Goal: Task Accomplishment & Management: Complete application form

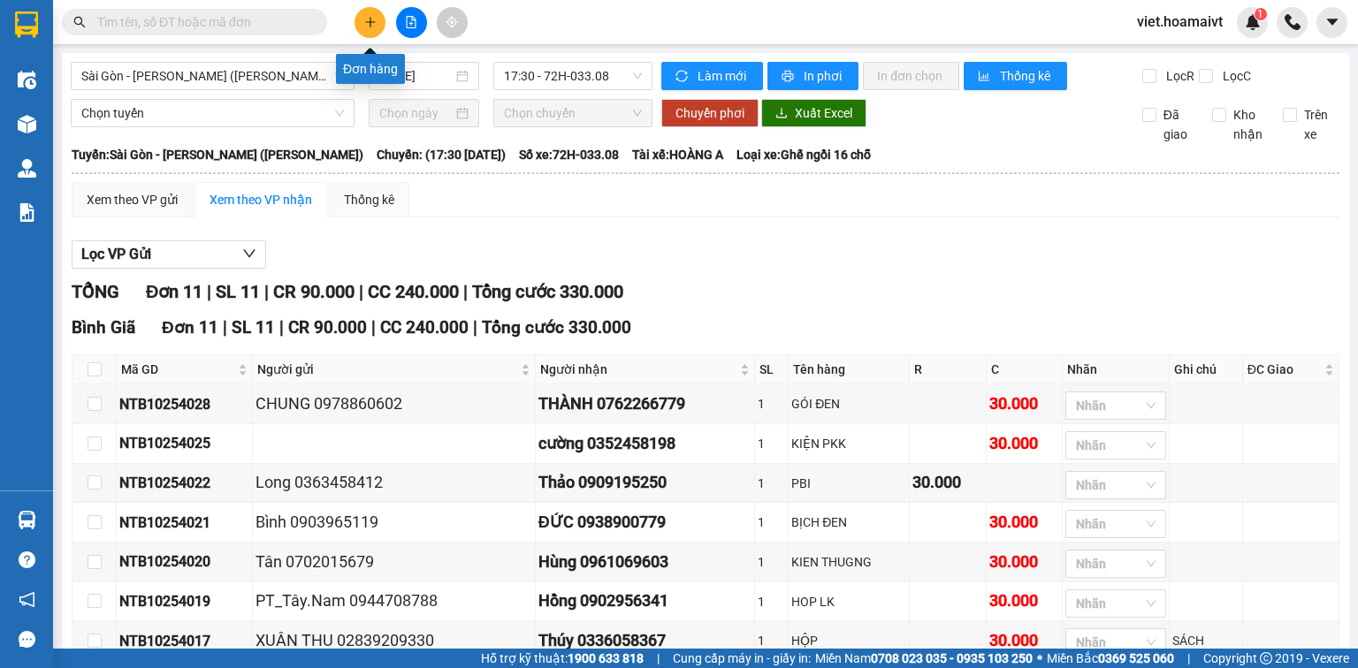
click at [371, 25] on icon "plus" at bounding box center [370, 22] width 1 height 10
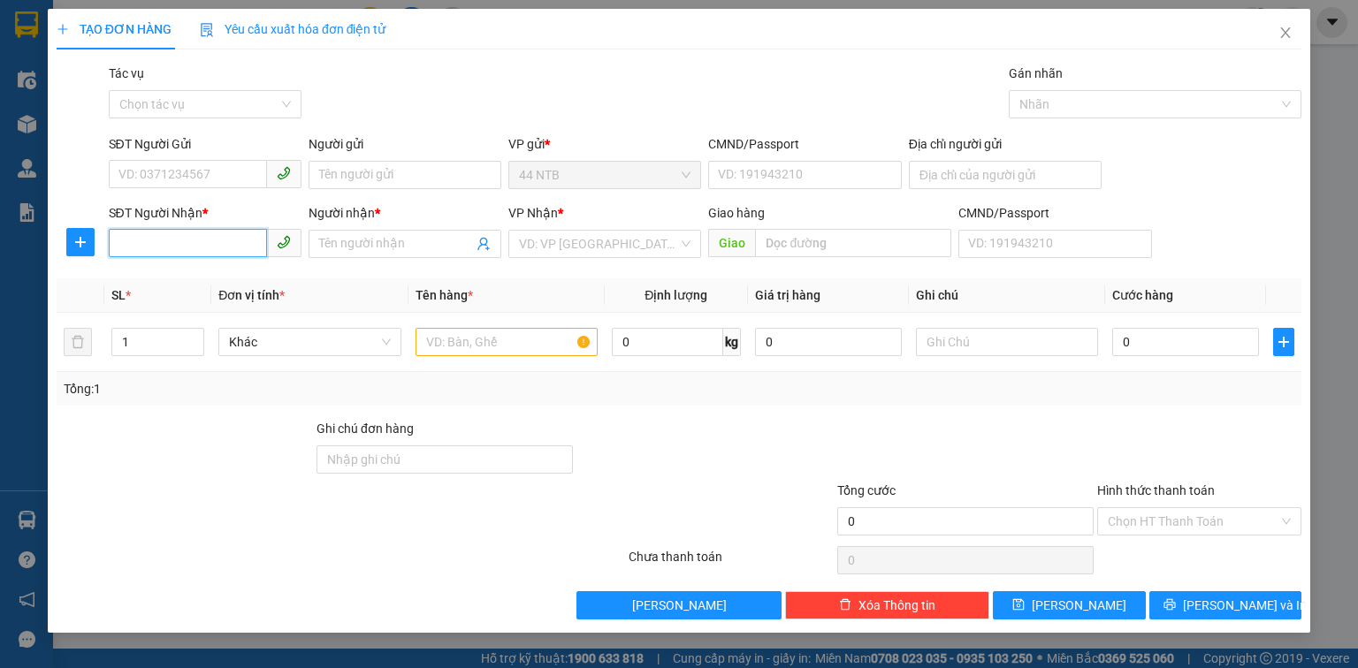
click at [218, 240] on input "SĐT Người Nhận *" at bounding box center [188, 243] width 158 height 28
type input "0902318787"
click at [214, 279] on div "0902318787 - Sang" at bounding box center [205, 279] width 172 height 19
type input "4A ĐƯỜNG 30 TÂN QUY"
type input "Sang"
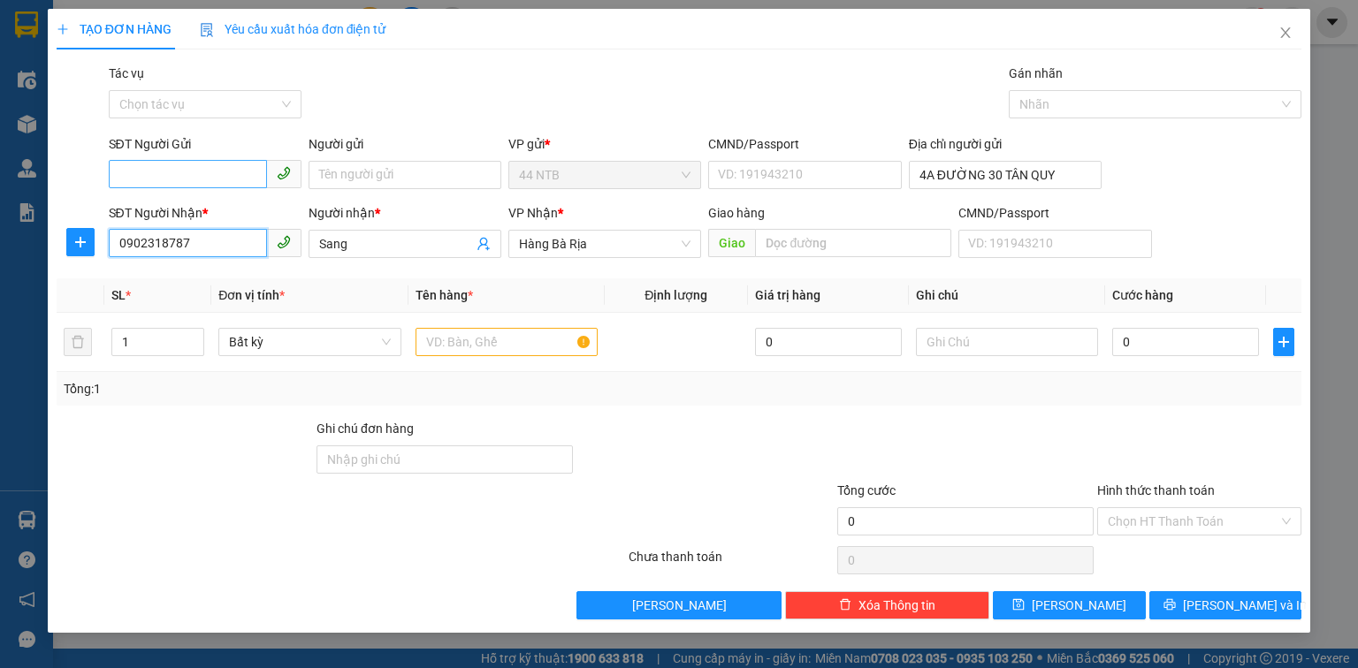
type input "0902318787"
click at [187, 184] on input "SĐT Người Gửi" at bounding box center [188, 174] width 158 height 28
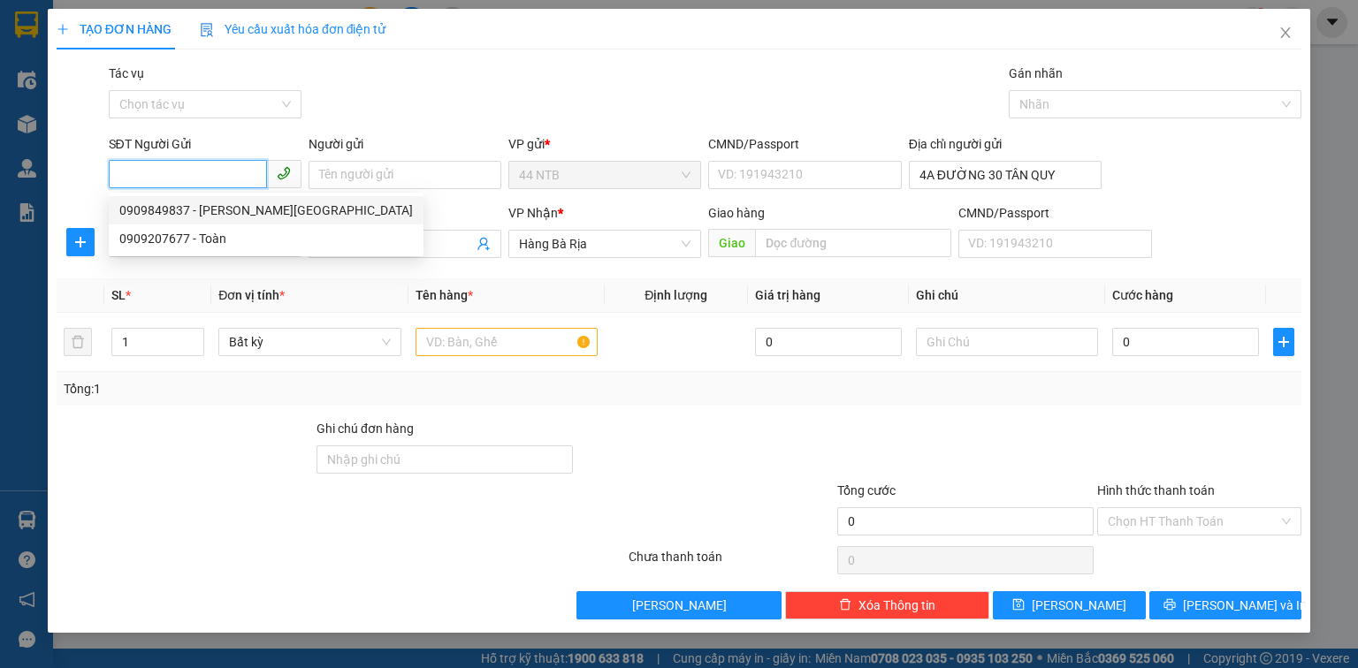
drag, startPoint x: 205, startPoint y: 202, endPoint x: 481, endPoint y: 346, distance: 310.9
click at [208, 204] on div "0909849837 - [PERSON_NAME][GEOGRAPHIC_DATA]" at bounding box center [266, 210] width 294 height 19
type input "0909849837"
type input "LAN ANH"
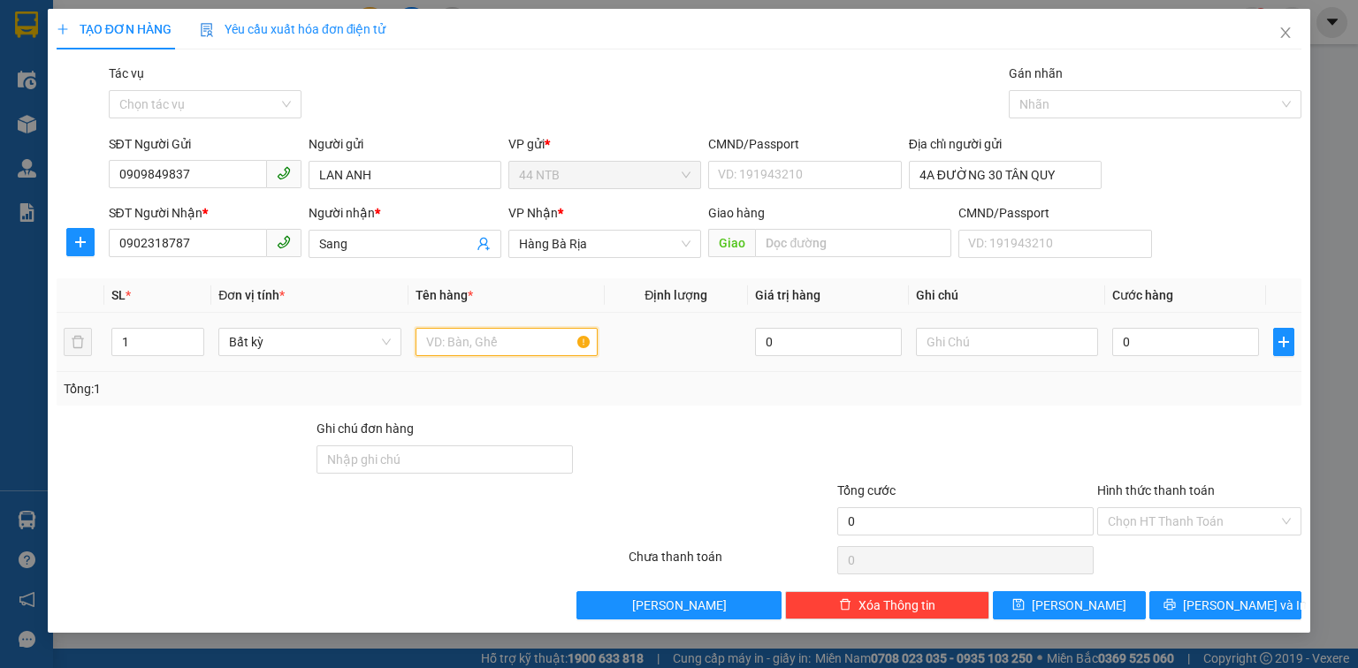
drag, startPoint x: 481, startPoint y: 340, endPoint x: 482, endPoint y: 301, distance: 38.9
click at [480, 329] on input "text" at bounding box center [507, 342] width 182 height 28
type input "thùng"
type input "pt"
type input "3"
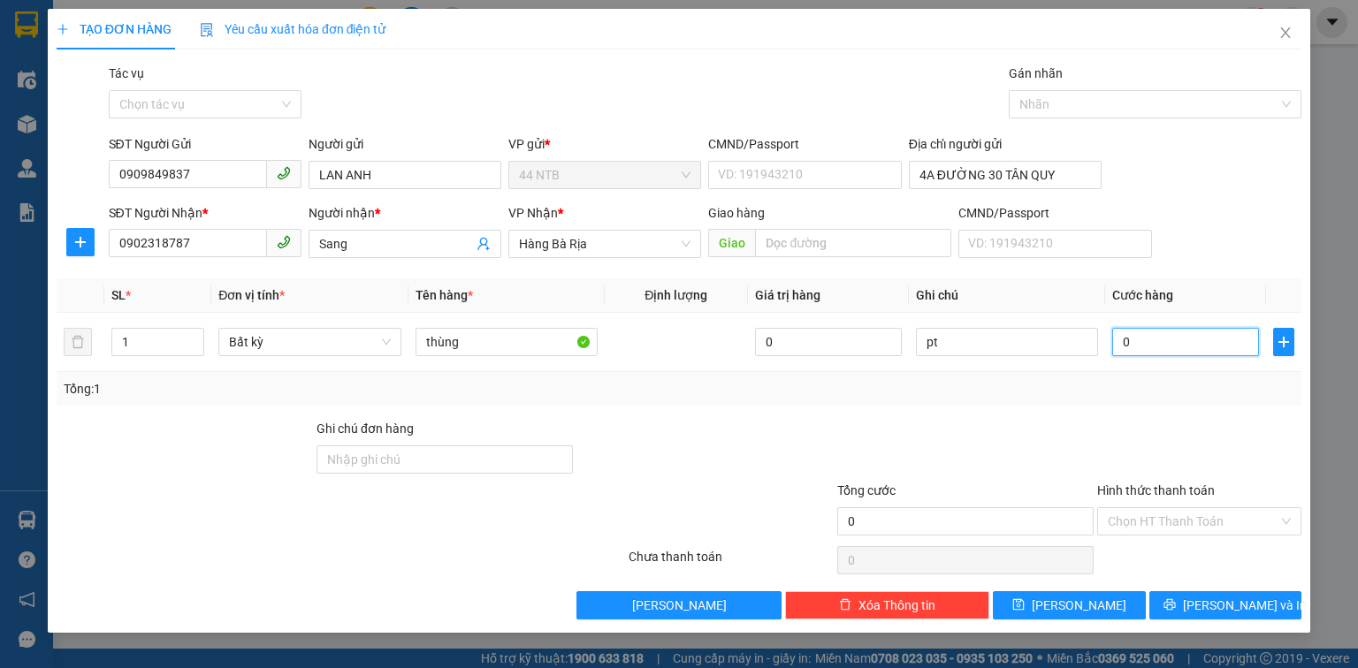
type input "3"
type input "30"
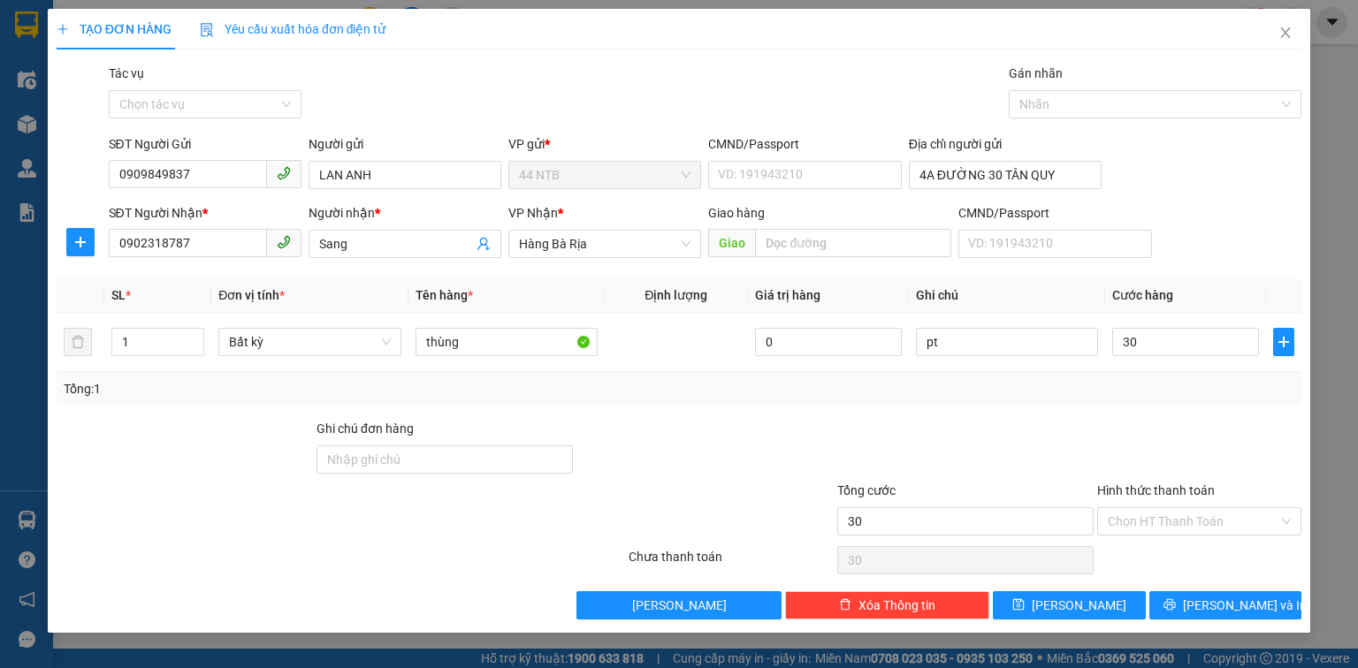
type input "30.000"
click at [1185, 623] on div "TẠO ĐƠN HÀNG Yêu cầu xuất hóa đơn điện tử Transit Pickup Surcharge Ids Transit …" at bounding box center [679, 321] width 1263 height 624
click at [1180, 611] on button "[PERSON_NAME] và In" at bounding box center [1226, 606] width 153 height 28
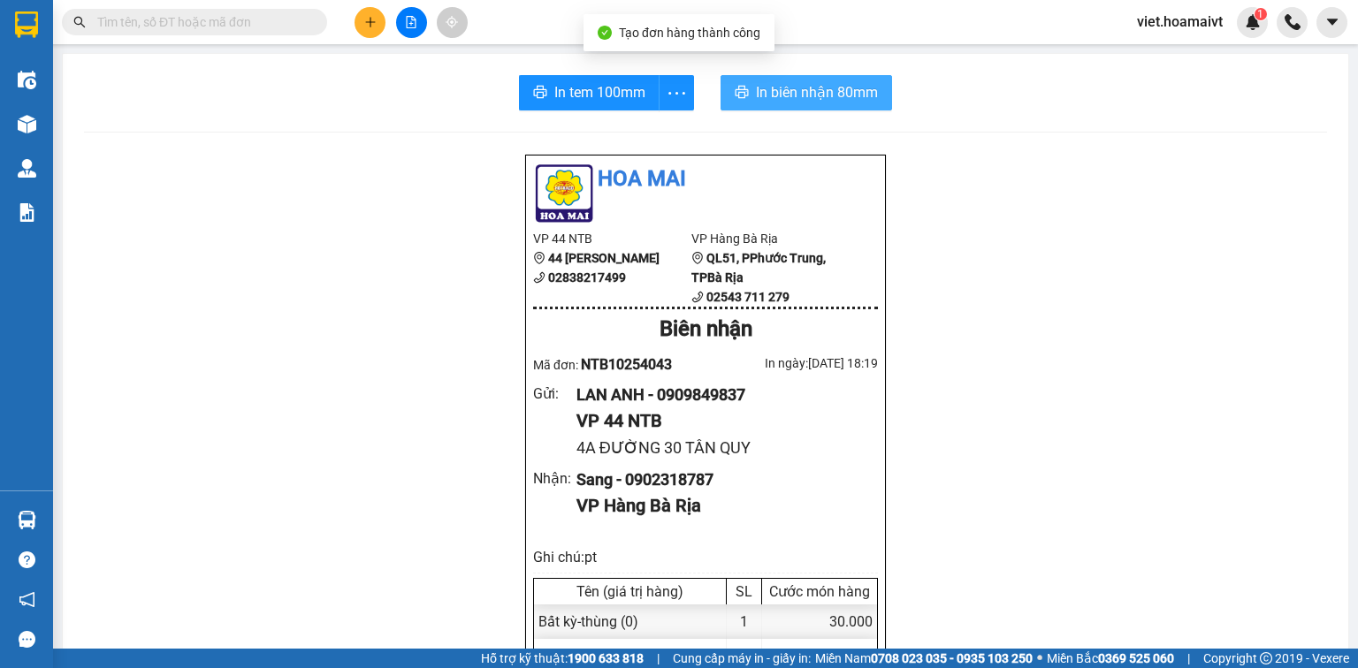
click at [800, 94] on span "In biên nhận 80mm" at bounding box center [817, 92] width 122 height 22
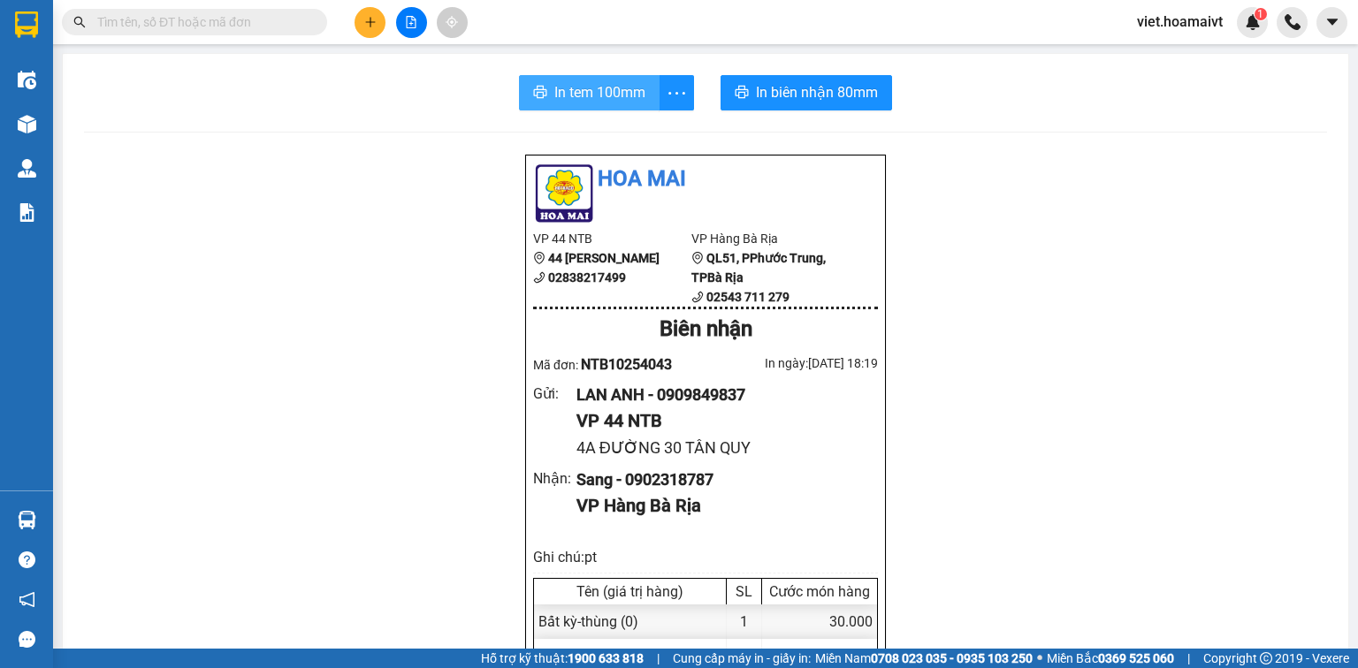
click at [577, 102] on span "In tem 100mm" at bounding box center [599, 92] width 91 height 22
click at [368, 22] on icon "plus" at bounding box center [370, 22] width 12 height 12
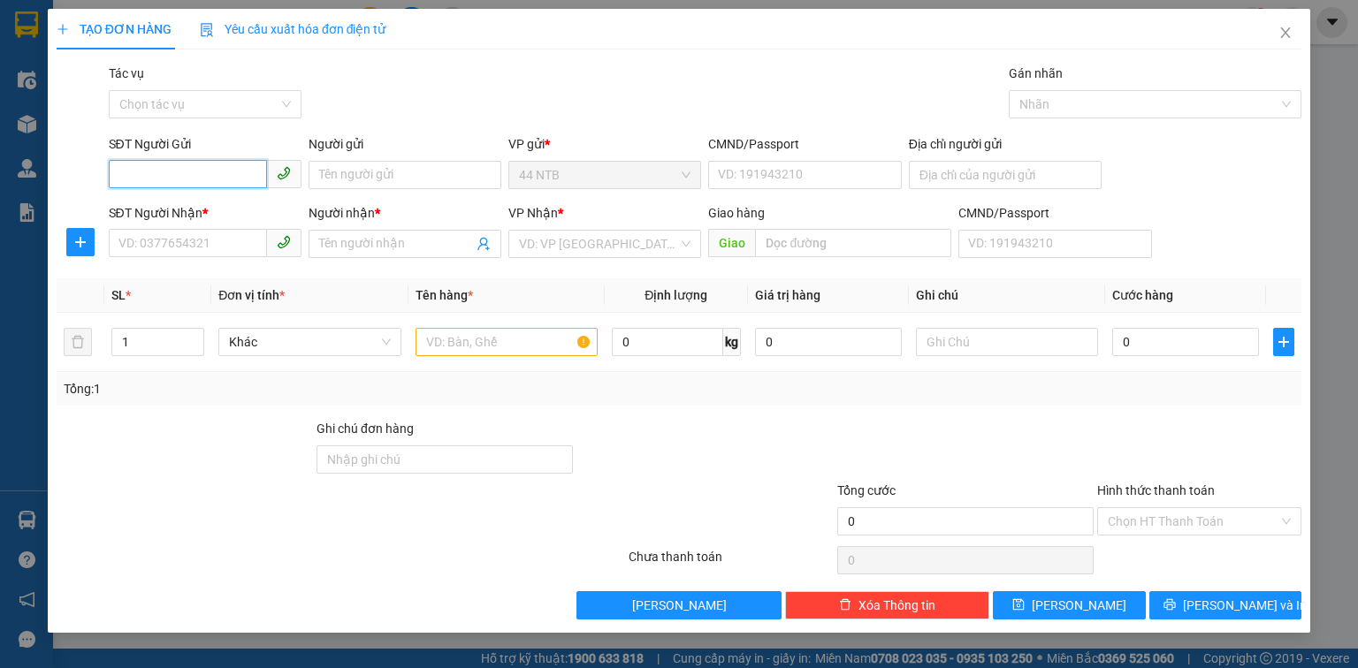
click at [197, 187] on span at bounding box center [205, 175] width 193 height 28
type input "0898152840"
click at [248, 202] on div "0898152840 - CTy_Thiên.Phú" at bounding box center [205, 210] width 172 height 19
type input "CTy_Thiên.Phú"
type input "MST 0311952393"
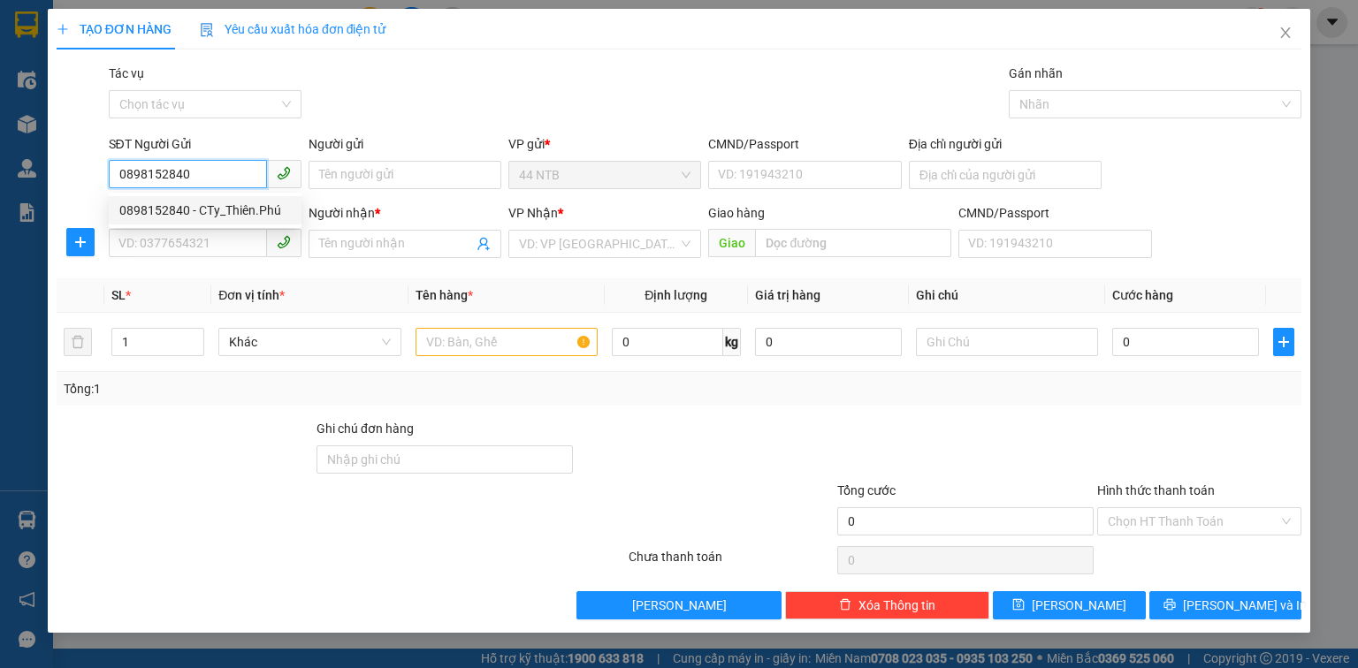
type input "0941283926"
type input "Hiếu"
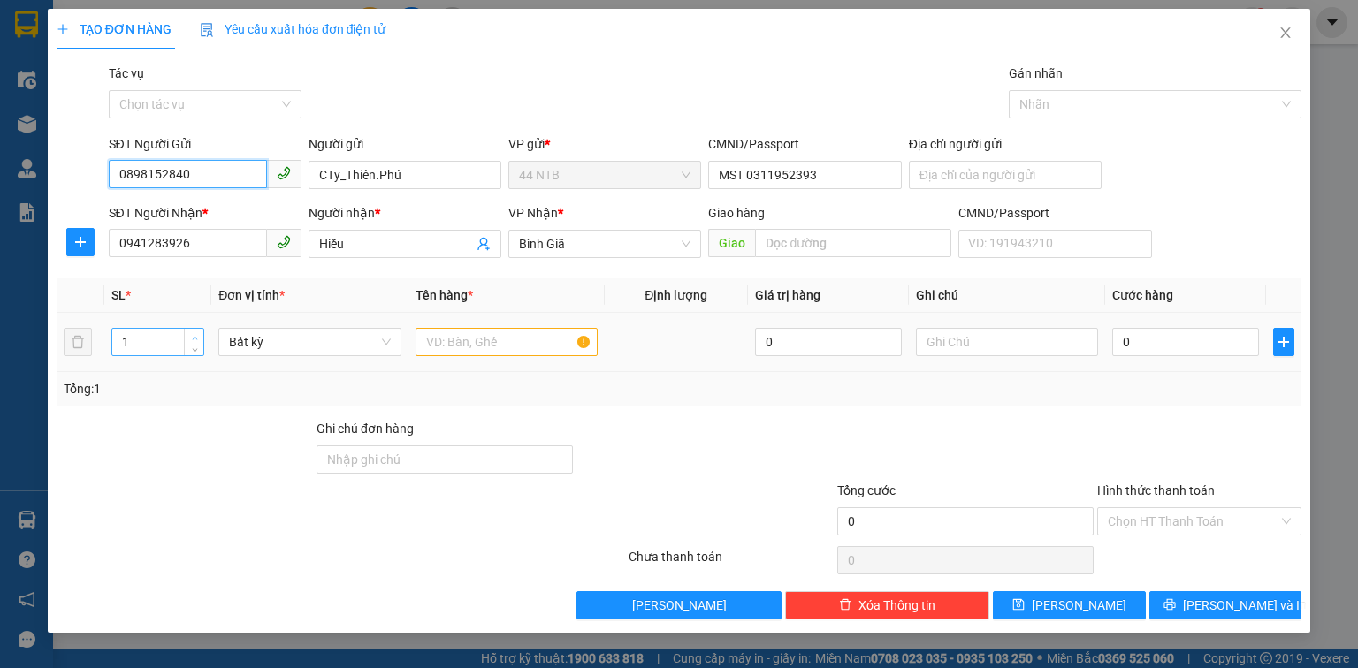
type input "0898152840"
type input "2"
click at [193, 335] on icon "up" at bounding box center [195, 338] width 6 height 6
click at [458, 345] on input "text" at bounding box center [507, 342] width 182 height 28
type input "can"
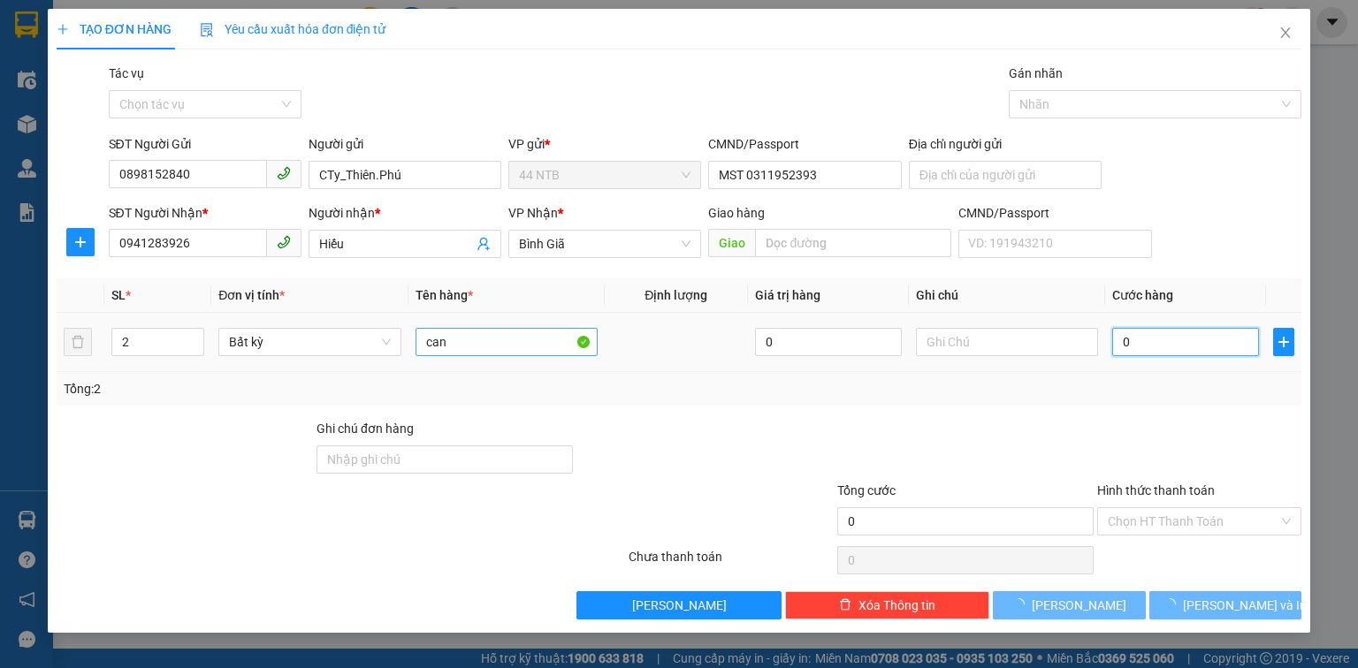
type input "8"
type input "80"
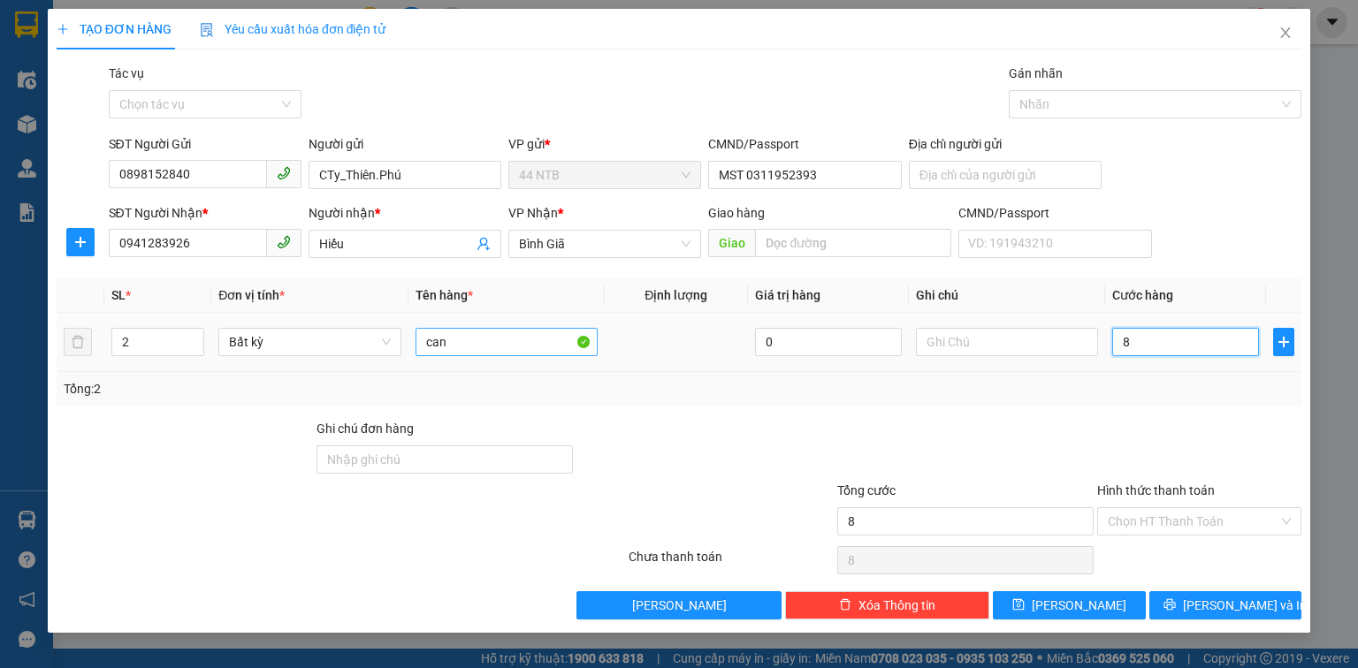
type input "80"
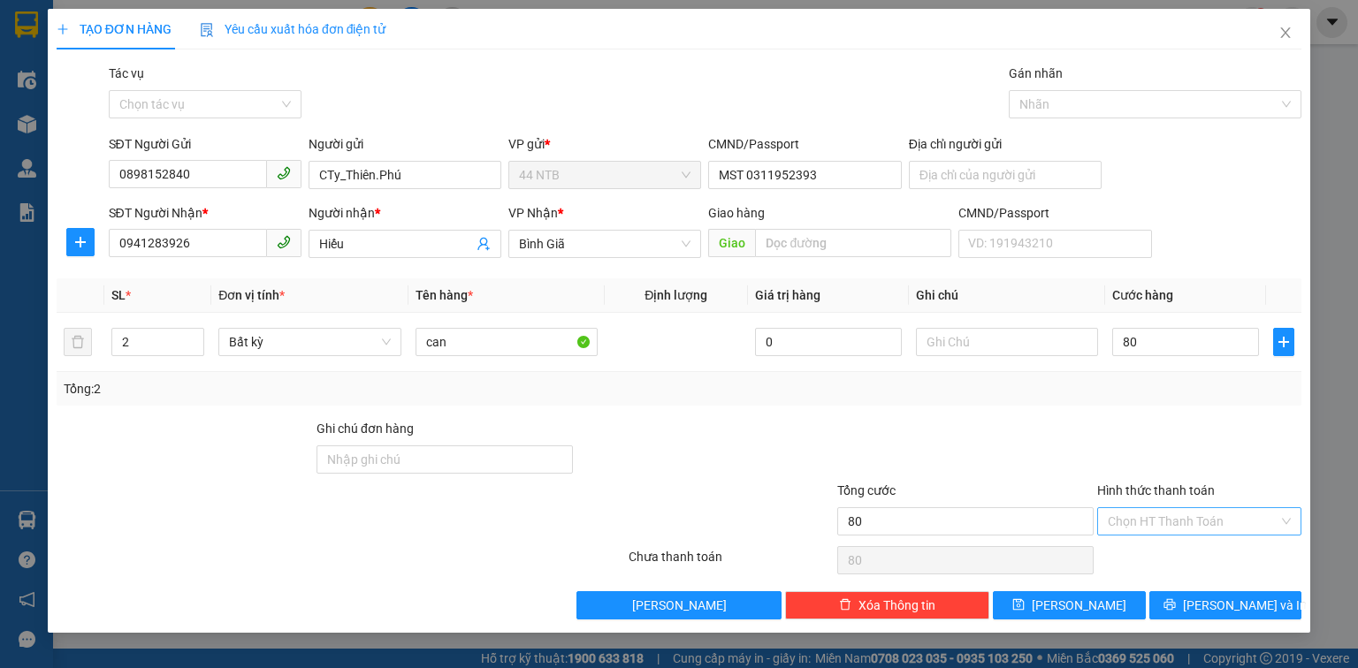
type input "80.000"
click at [1214, 511] on input "Hình thức thanh toán" at bounding box center [1193, 521] width 171 height 27
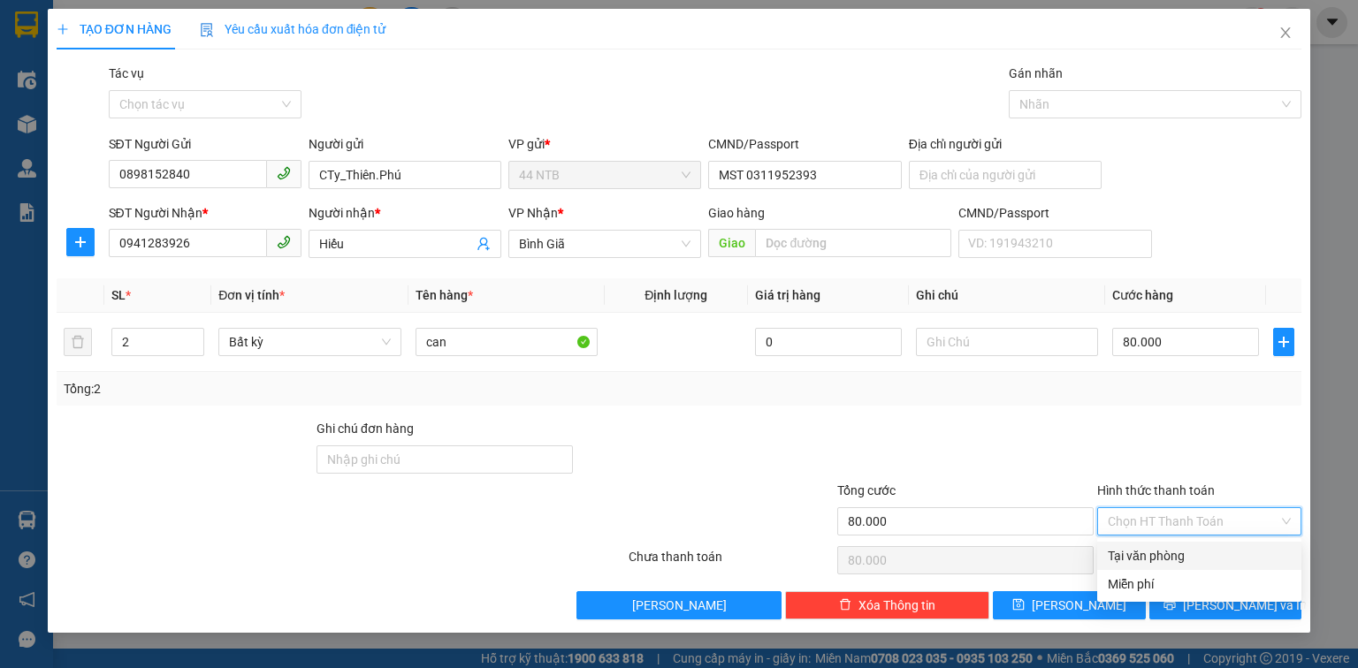
click at [1211, 556] on div "Tại văn phòng" at bounding box center [1199, 555] width 183 height 19
type input "0"
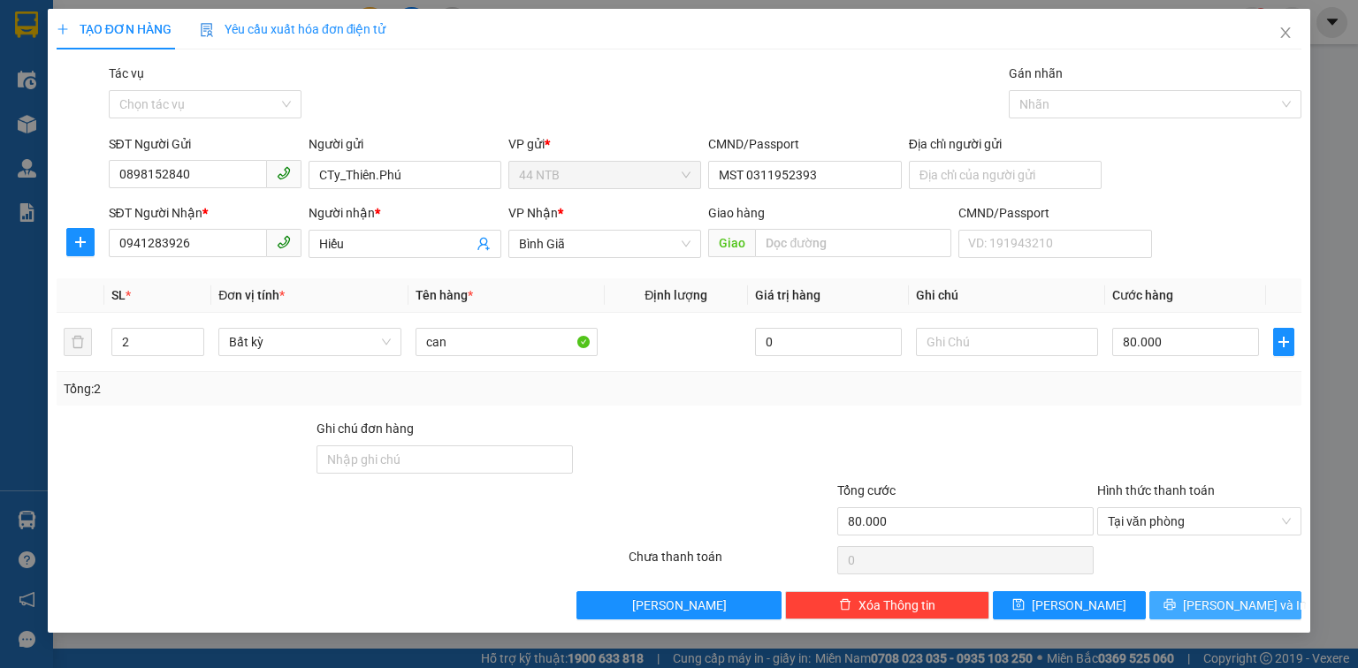
click at [1165, 609] on button "[PERSON_NAME] và In" at bounding box center [1226, 606] width 153 height 28
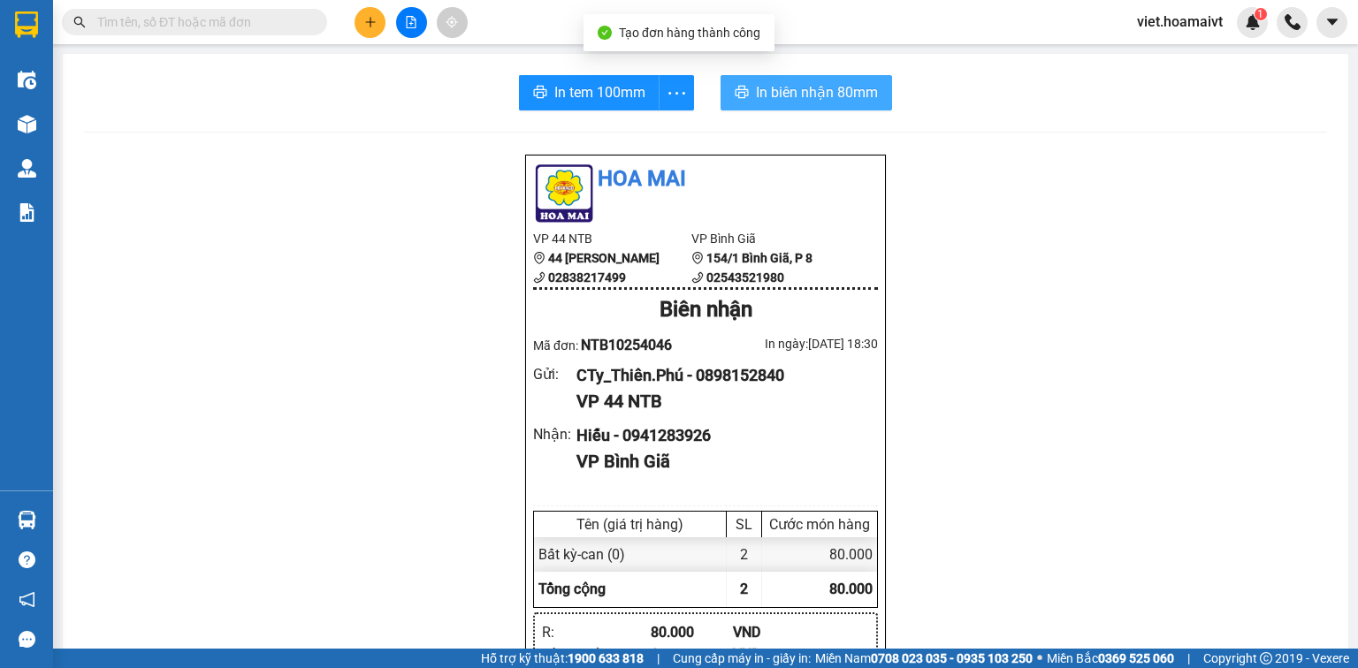
click at [840, 105] on button "In biên nhận 80mm" at bounding box center [807, 92] width 172 height 35
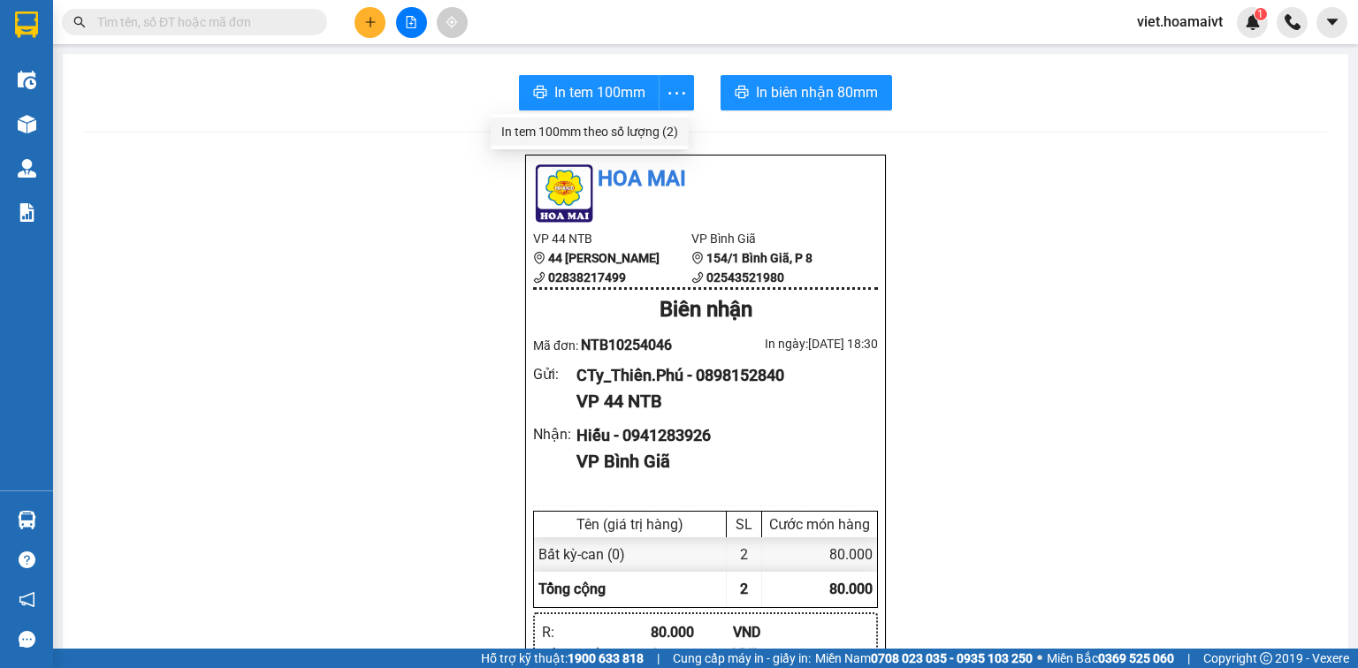
click at [641, 122] on div "In tem 100mm theo số lượng (2)" at bounding box center [589, 131] width 177 height 19
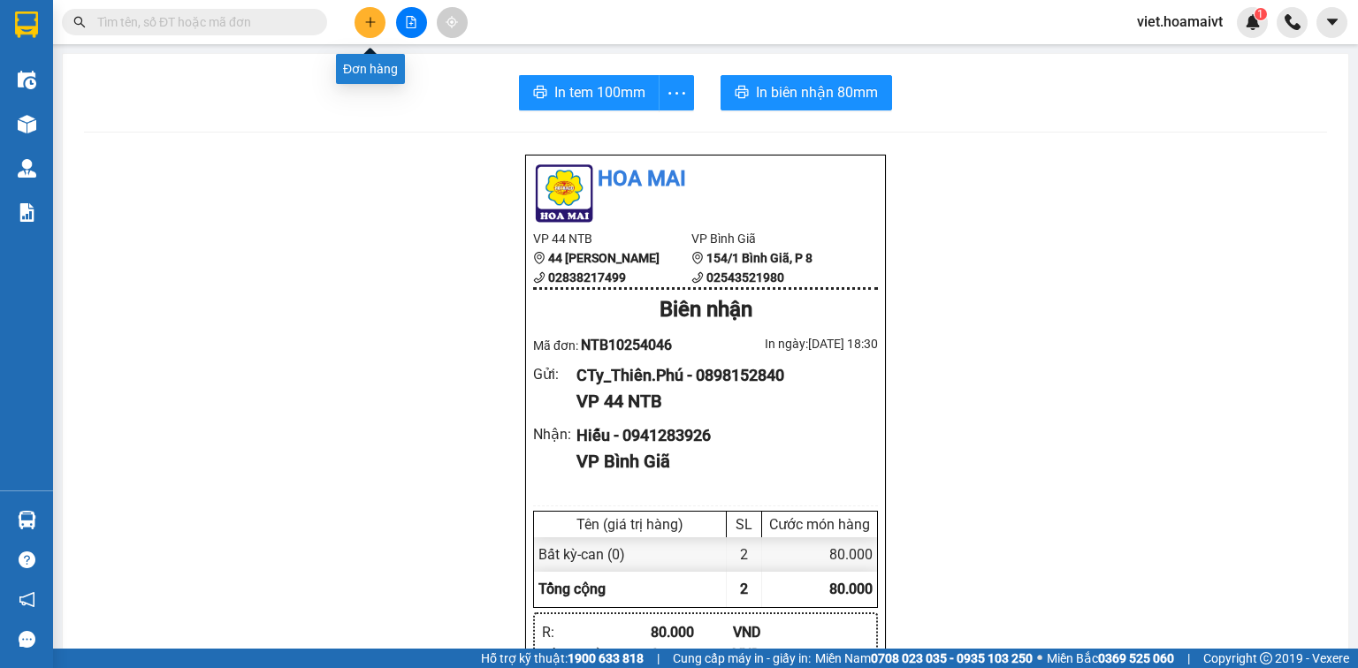
click at [364, 23] on icon "plus" at bounding box center [370, 22] width 12 height 12
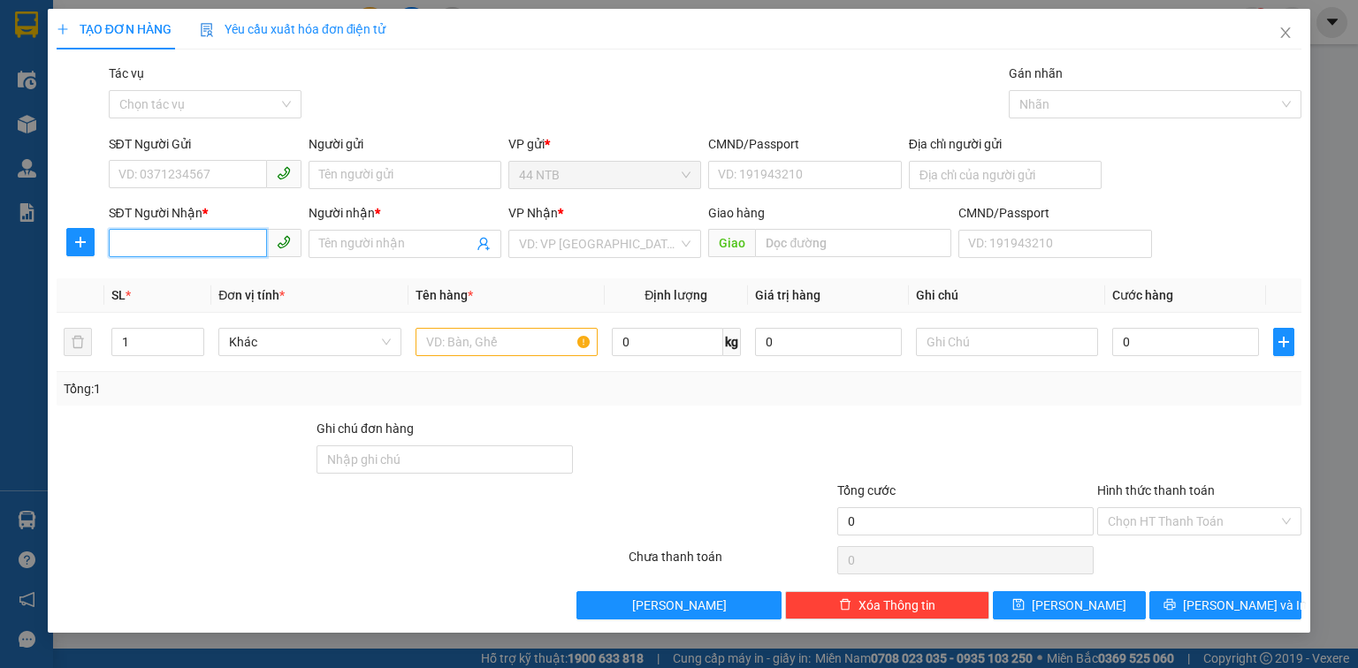
click at [186, 248] on input "SĐT Người Nhận *" at bounding box center [188, 243] width 158 height 28
type input "0706523493"
click at [236, 272] on div "0706523493 - SANG" at bounding box center [205, 279] width 172 height 19
type input "1436_P.Thế.Hiển_Q8"
type input "SANG"
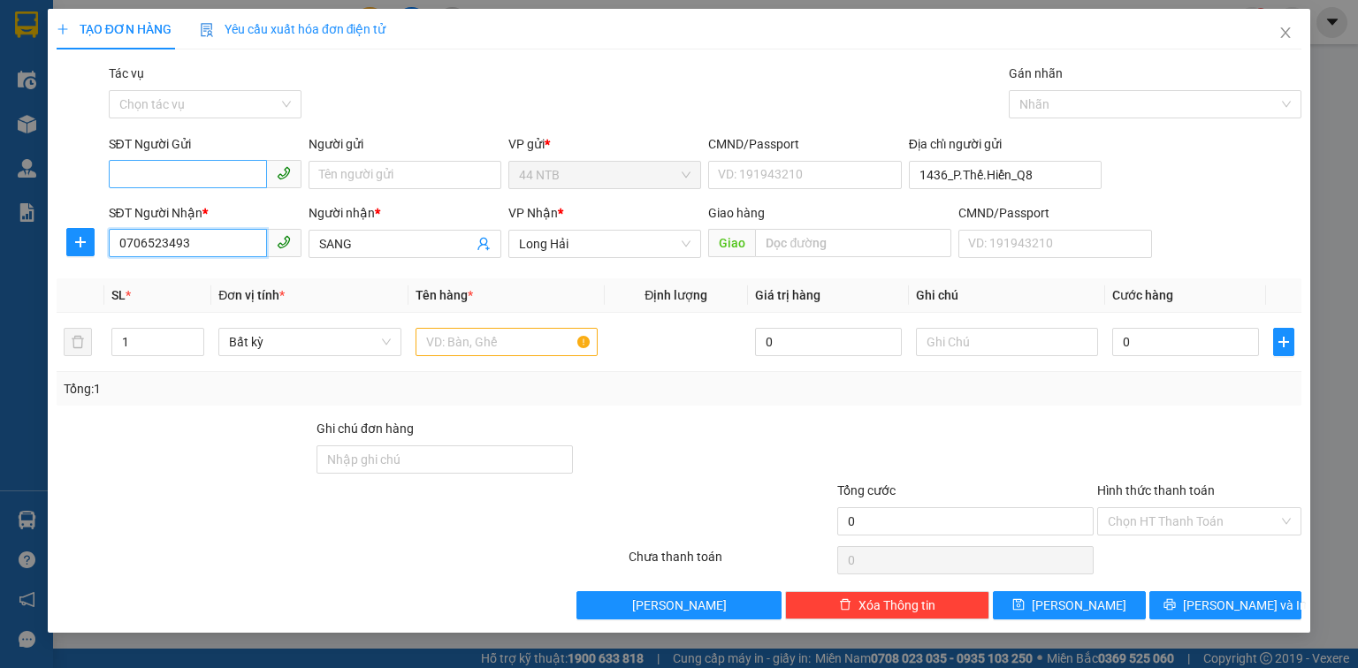
type input "0706523493"
click at [204, 171] on input "SĐT Người Gửi" at bounding box center [188, 174] width 158 height 28
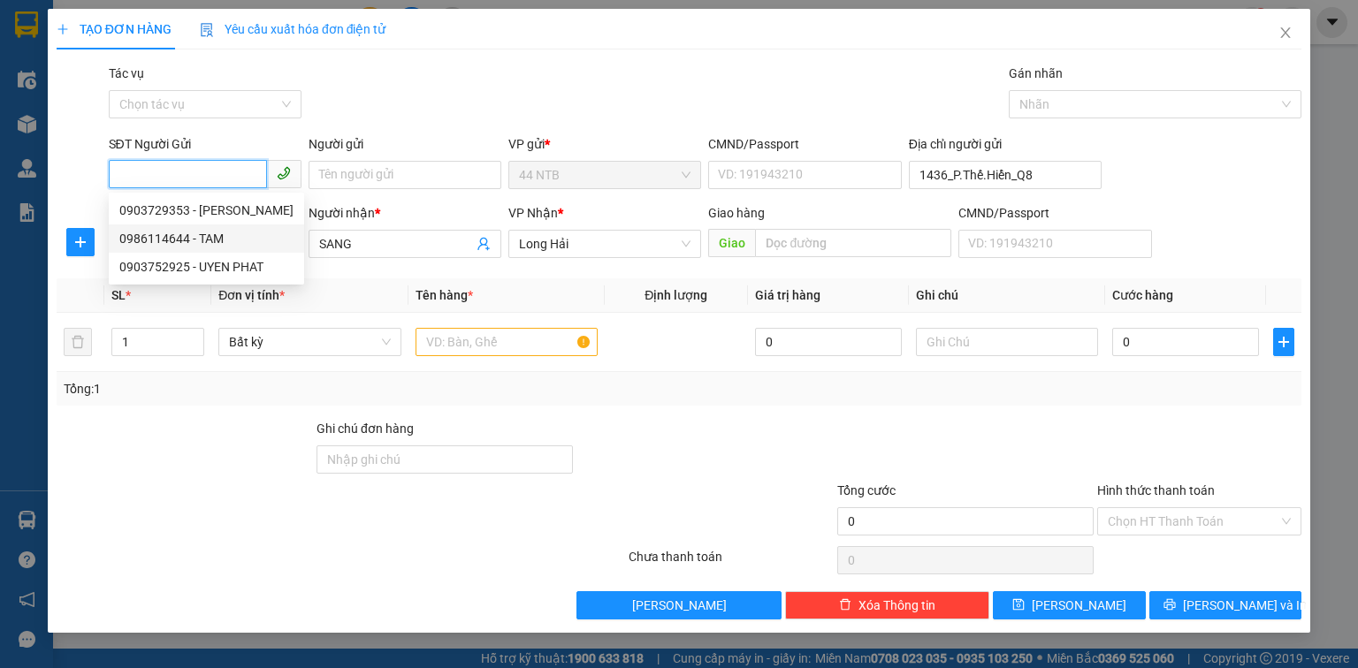
drag, startPoint x: 219, startPoint y: 244, endPoint x: 232, endPoint y: 251, distance: 14.3
click at [219, 244] on div "0986114644 - TAM" at bounding box center [206, 238] width 174 height 19
type input "0986114644"
type input "TAM"
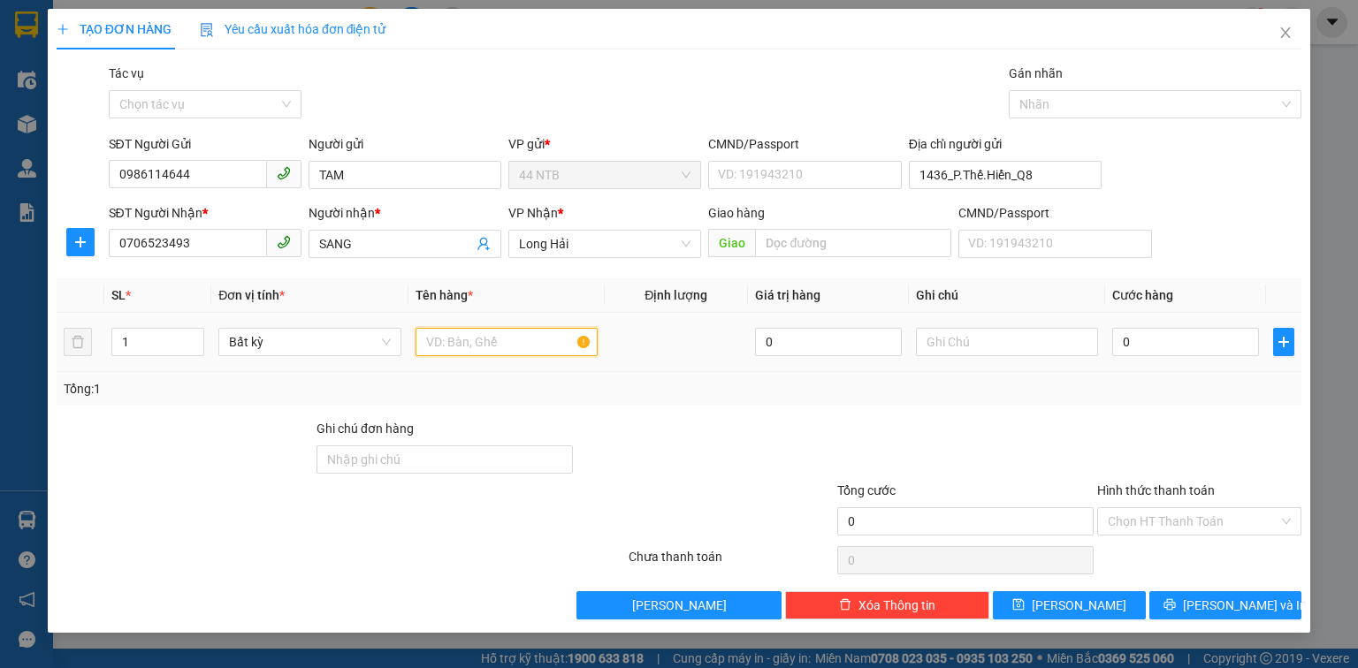
drag, startPoint x: 444, startPoint y: 347, endPoint x: 444, endPoint y: 334, distance: 12.4
click at [444, 340] on input "text" at bounding box center [507, 342] width 182 height 28
type input "thùng"
type input "pt"
type input "3"
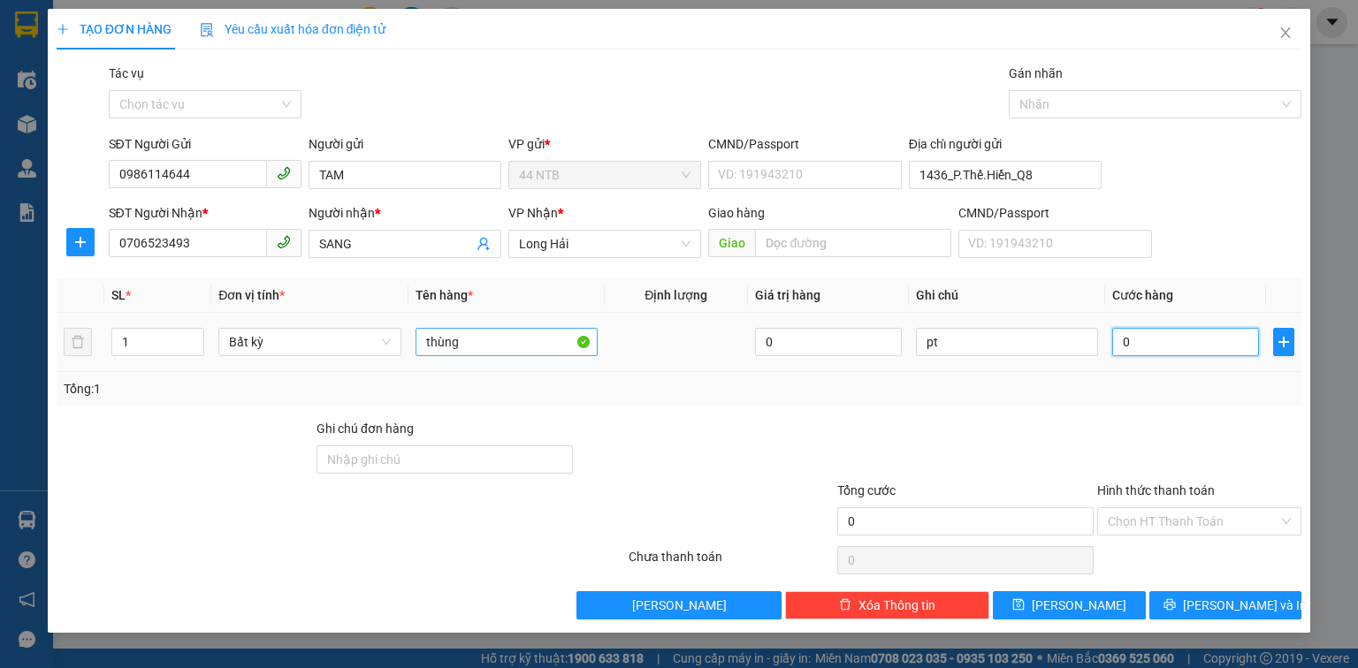
type input "3"
type input "30"
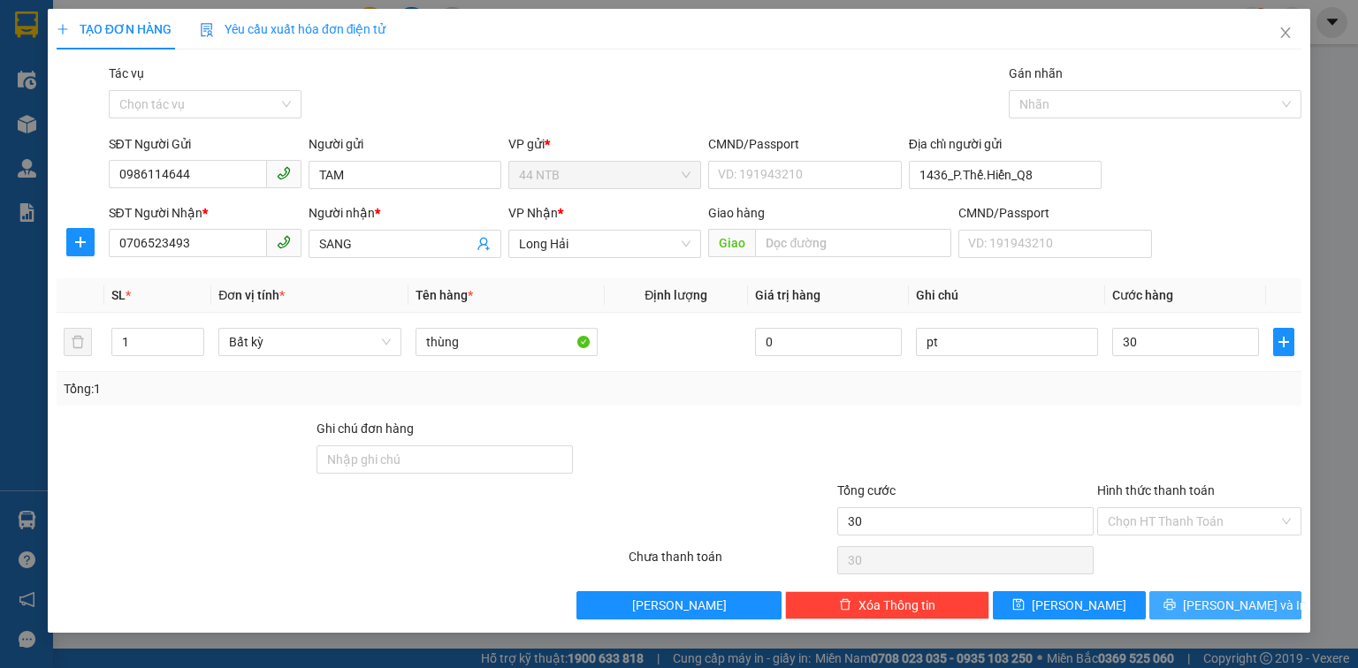
type input "30.000"
click at [1252, 605] on span "[PERSON_NAME] và In" at bounding box center [1245, 605] width 124 height 19
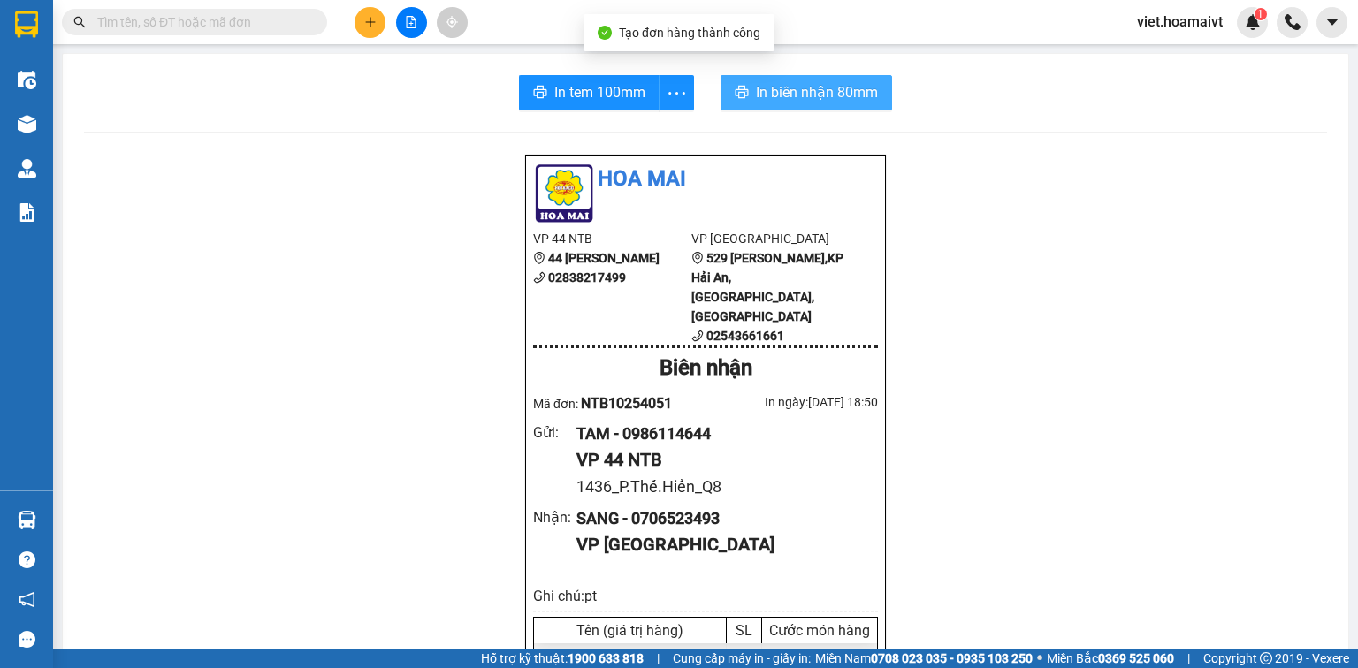
click at [793, 99] on span "In biên nhận 80mm" at bounding box center [817, 92] width 122 height 22
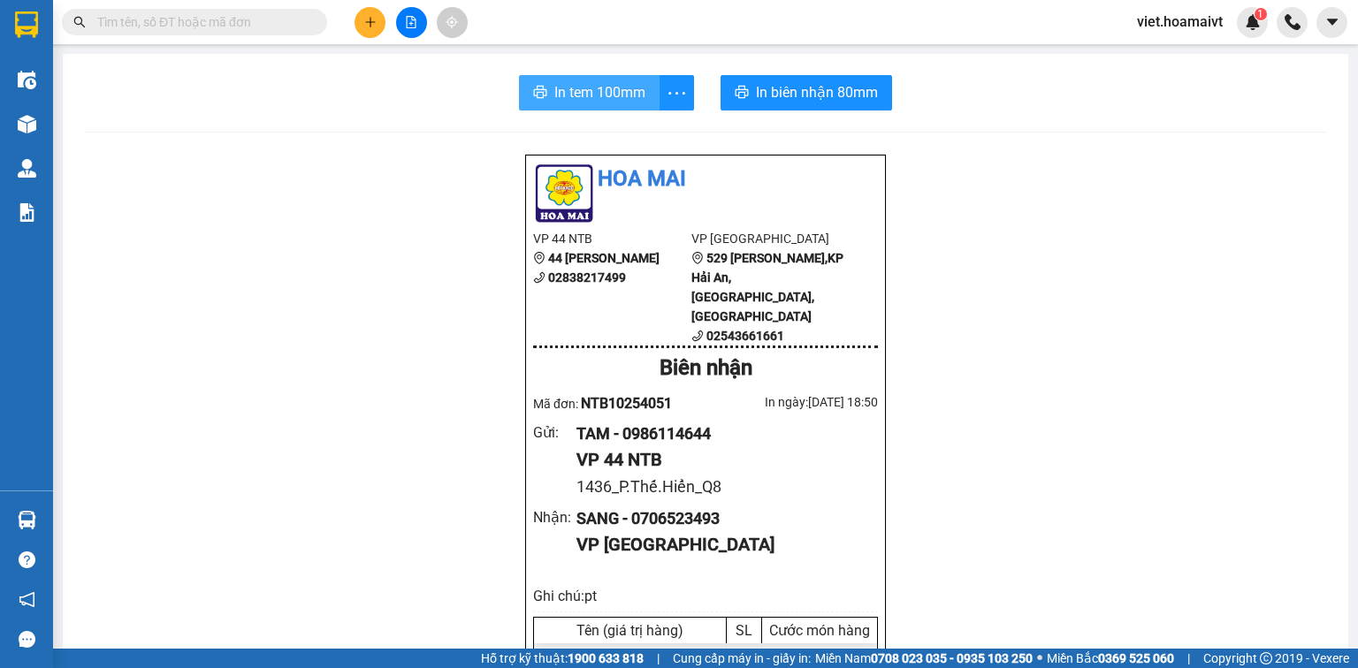
click at [569, 99] on span "In tem 100mm" at bounding box center [599, 92] width 91 height 22
